Goal: Task Accomplishment & Management: Use online tool/utility

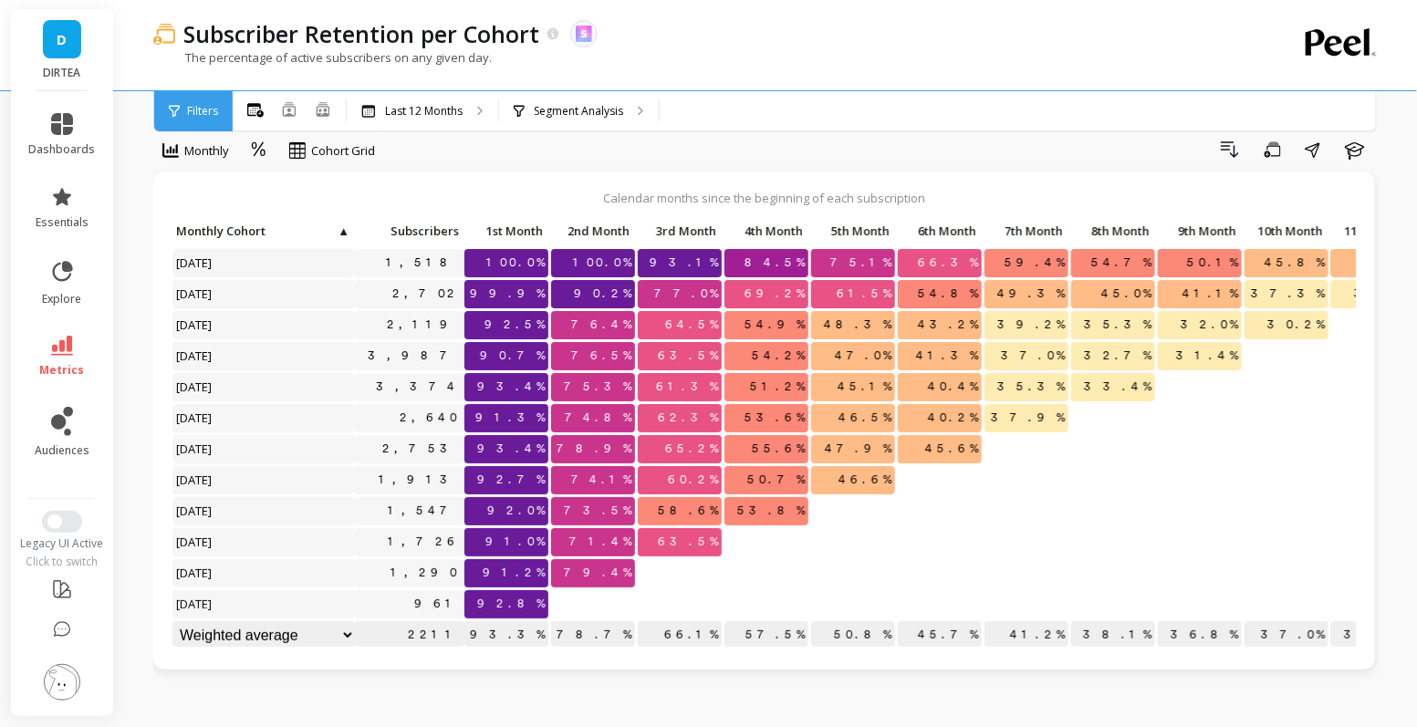
scroll to position [25, 0]
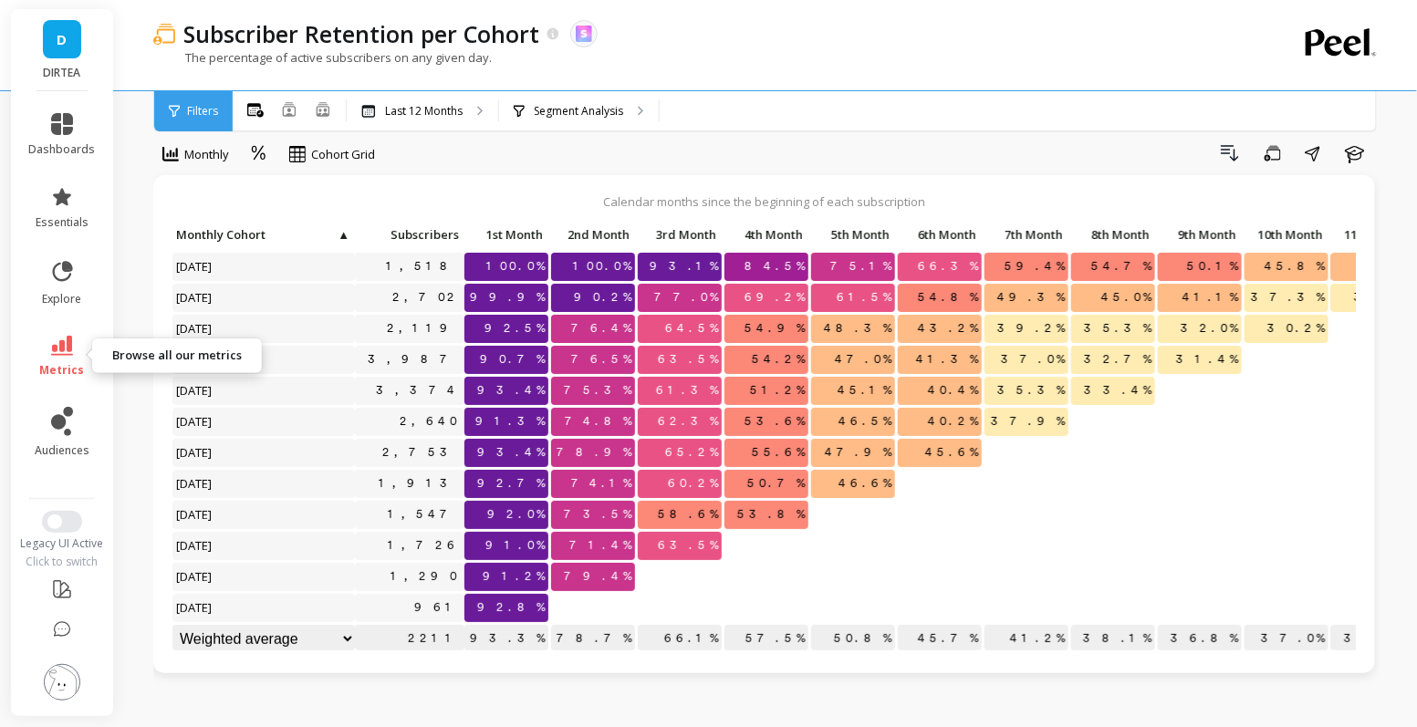
click at [65, 360] on link "metrics" at bounding box center [62, 357] width 67 height 42
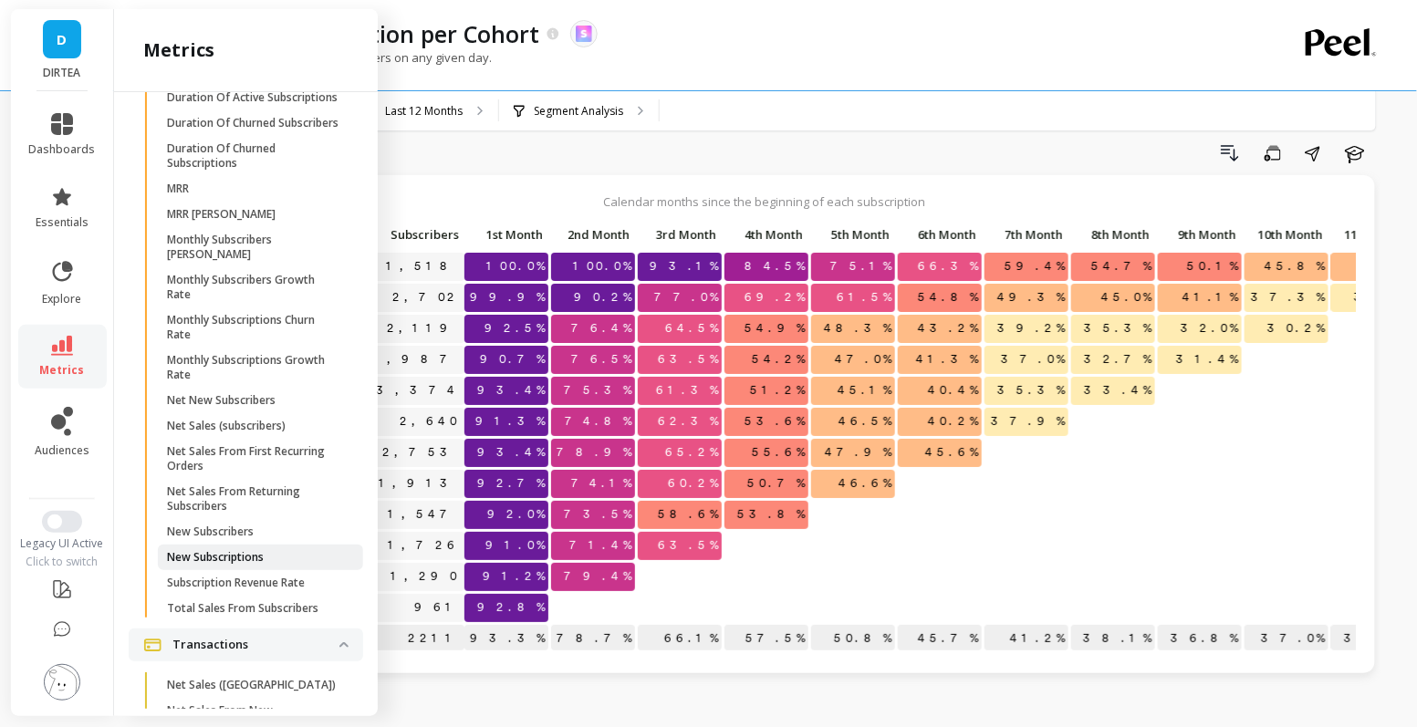
scroll to position [5451, 0]
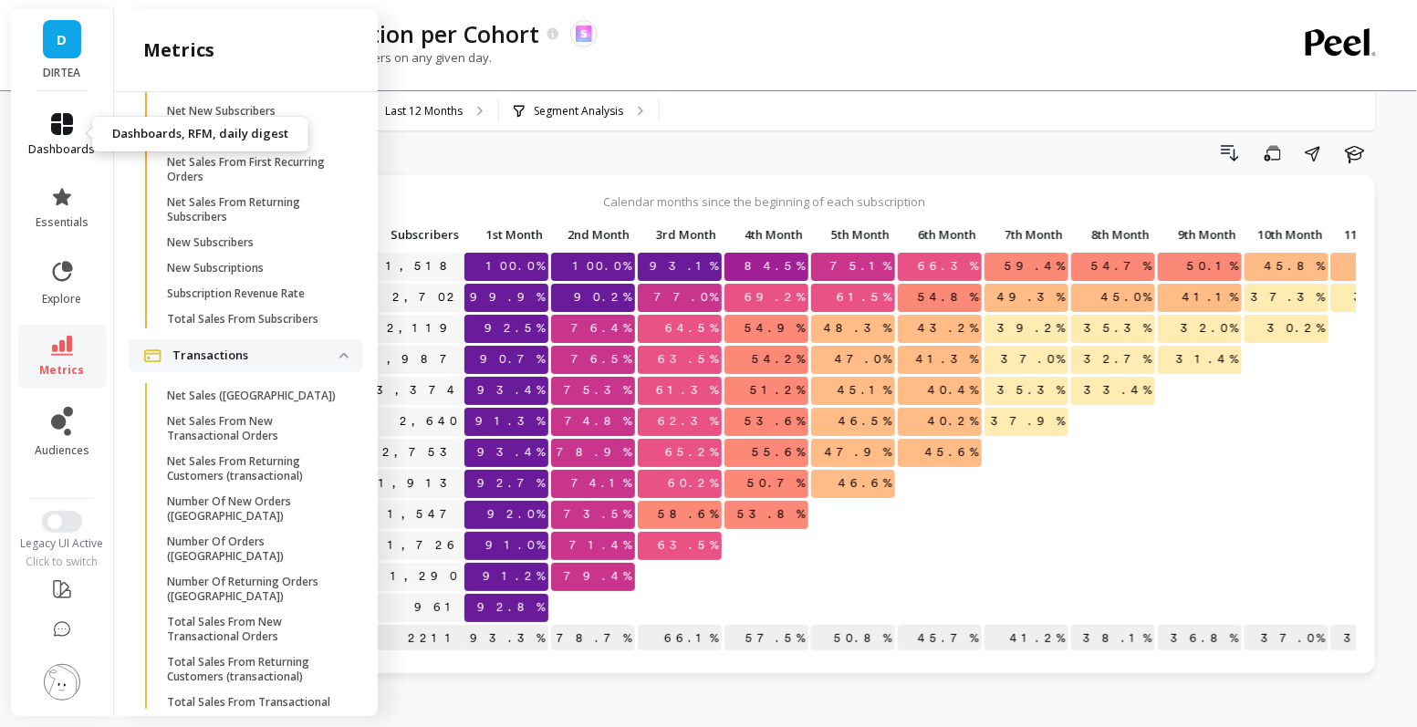
click at [76, 143] on span "dashboards" at bounding box center [62, 149] width 67 height 15
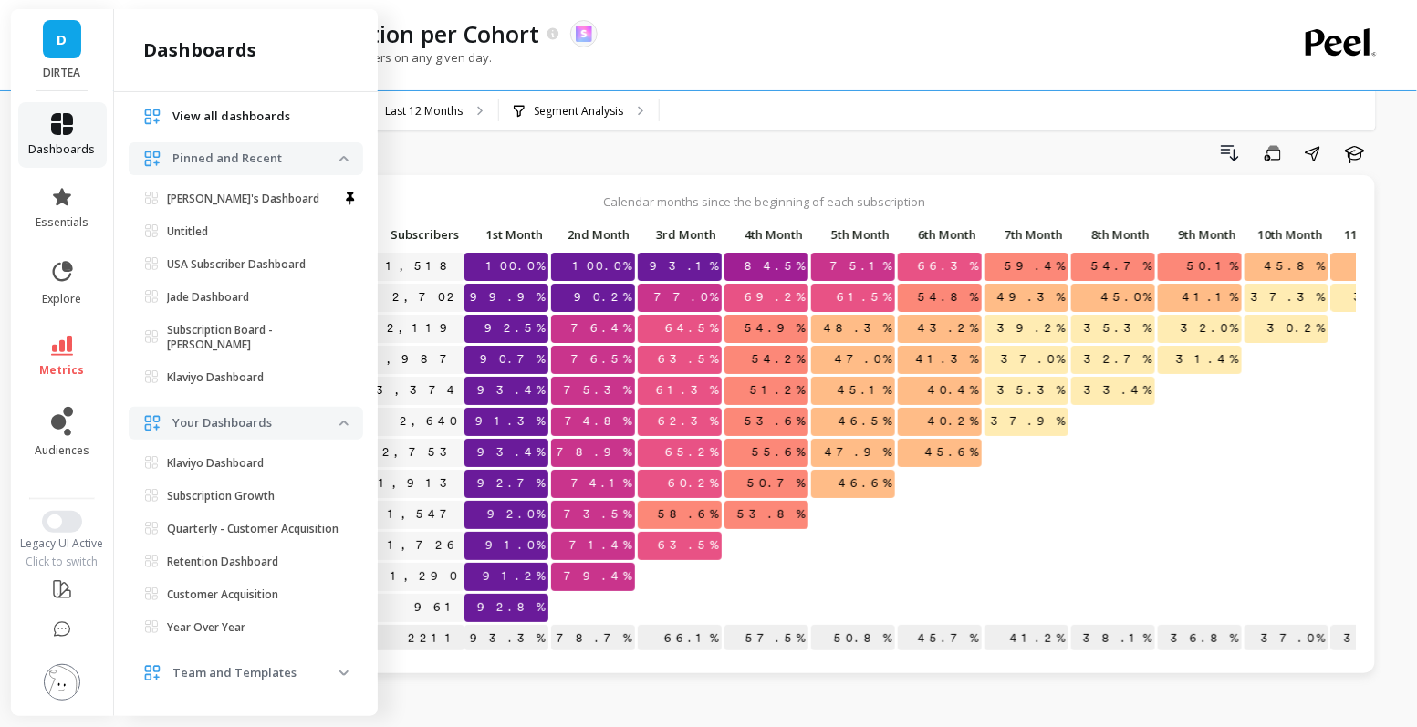
scroll to position [88, 0]
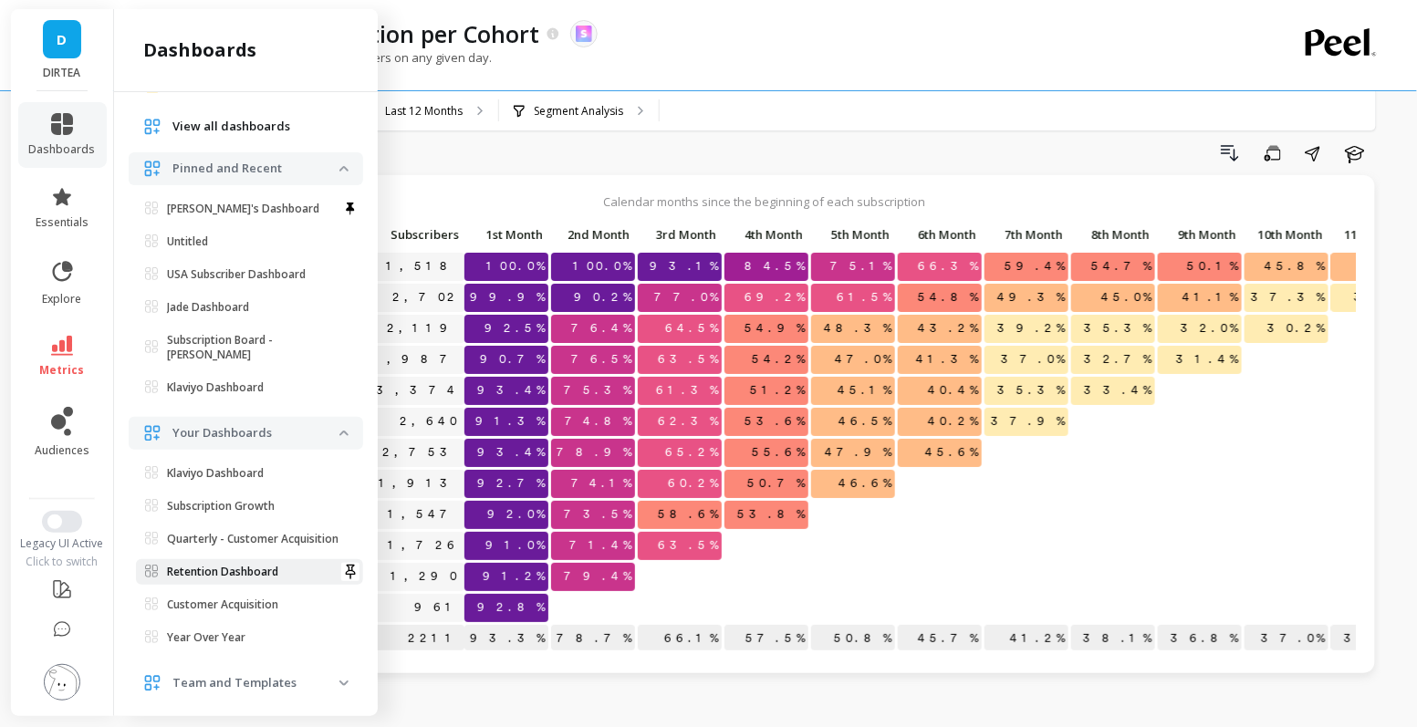
click at [239, 580] on link "Retention Dashboard" at bounding box center [249, 572] width 227 height 26
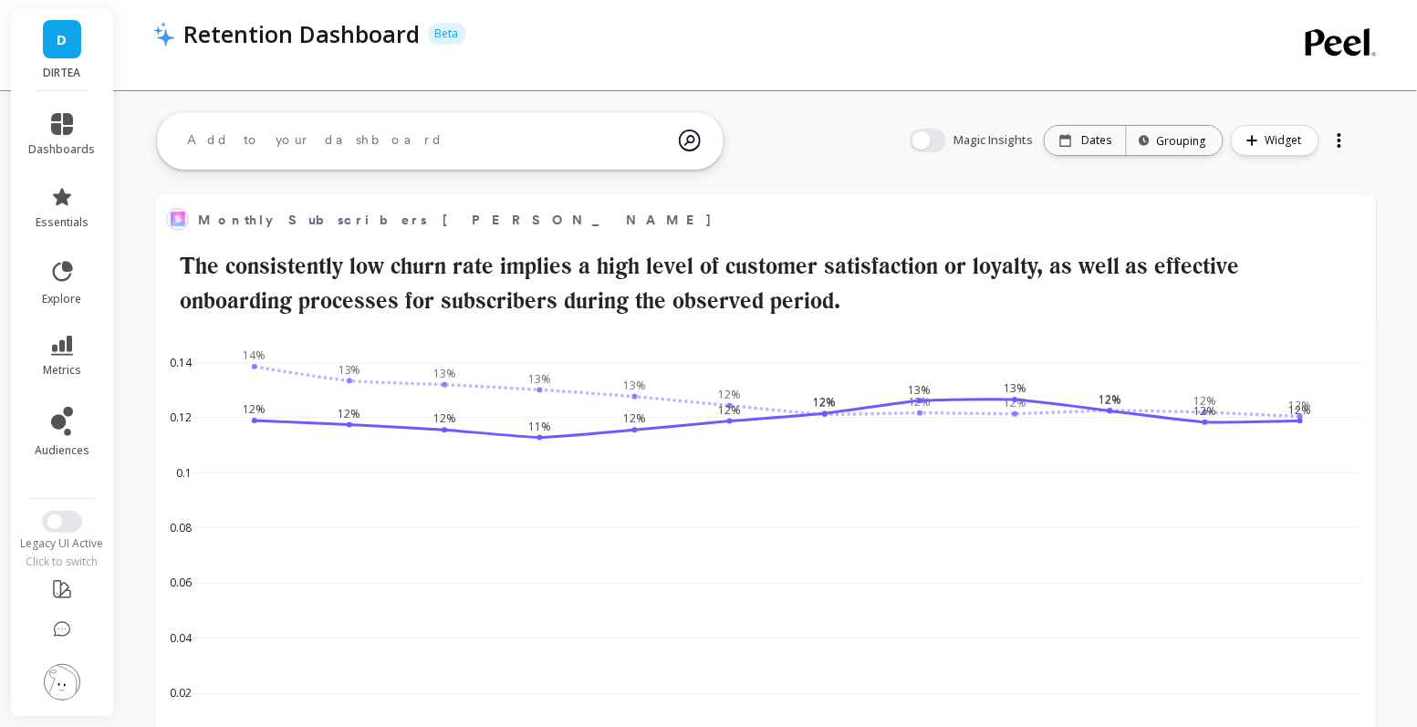
scroll to position [502, 1184]
click at [1098, 133] on p "Dates" at bounding box center [1096, 140] width 30 height 15
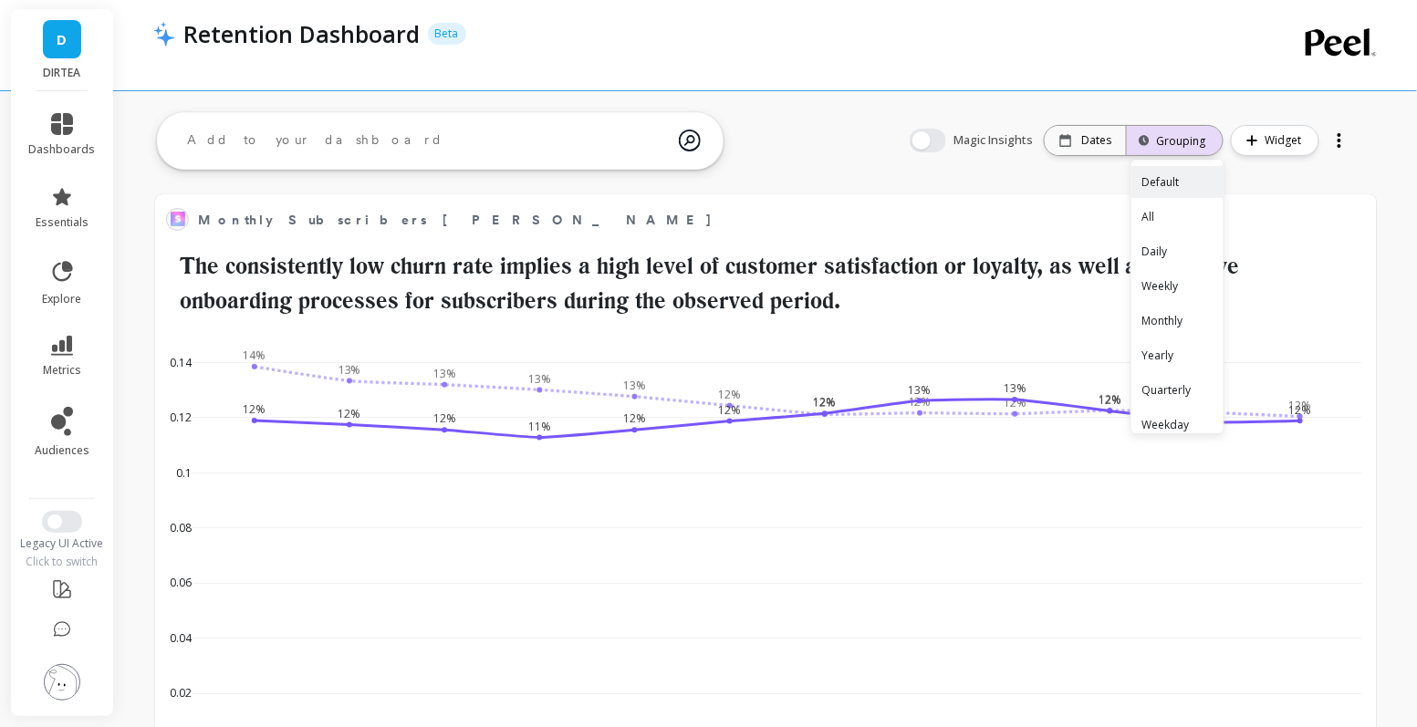
click at [1181, 131] on div "Grouping" at bounding box center [1175, 140] width 96 height 40
click at [1178, 253] on div "Daily" at bounding box center [1178, 251] width 92 height 32
